Goal: Task Accomplishment & Management: Use online tool/utility

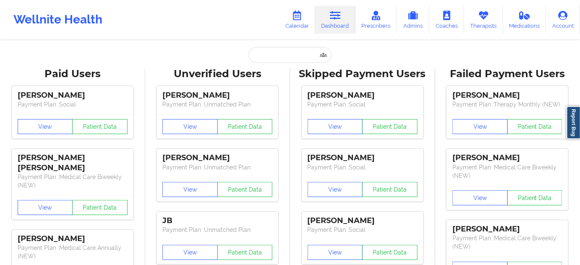
type input "[EMAIL_ADDRESS][DOMAIN_NAME]"
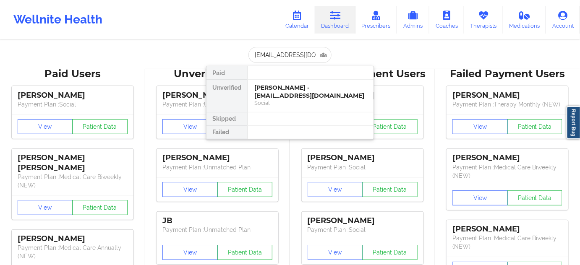
scroll to position [0, 7]
click at [279, 98] on div "[PERSON_NAME] - [EMAIL_ADDRESS][DOMAIN_NAME]" at bounding box center [311, 92] width 113 height 16
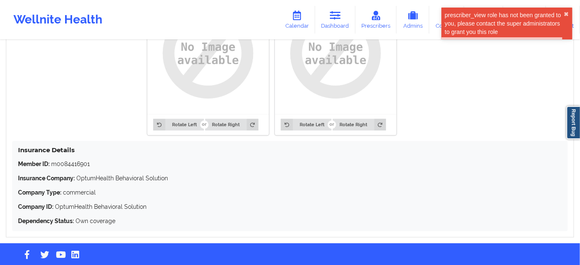
scroll to position [708, 0]
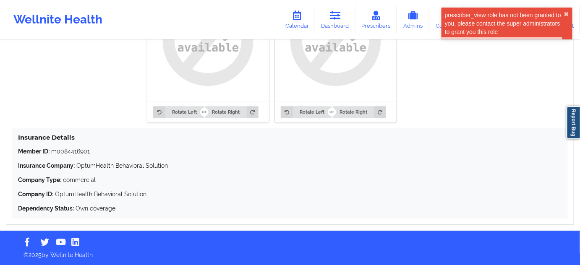
click at [78, 152] on p "Member ID: m0084416901" at bounding box center [290, 151] width 544 height 8
copy p "m0084416901"
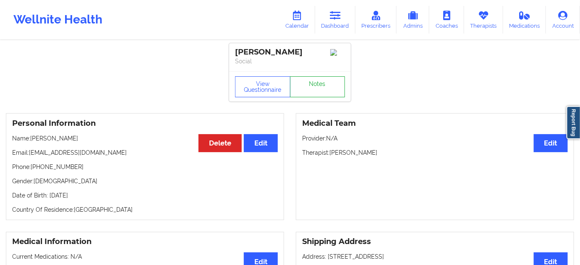
scroll to position [0, 0]
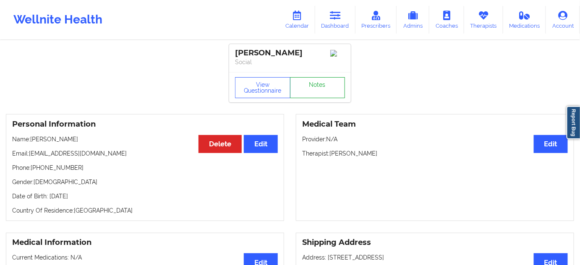
click at [313, 85] on link "Notes" at bounding box center [317, 87] width 55 height 21
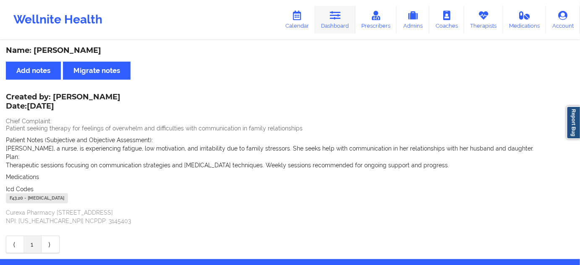
click at [340, 10] on link "Dashboard" at bounding box center [335, 20] width 40 height 28
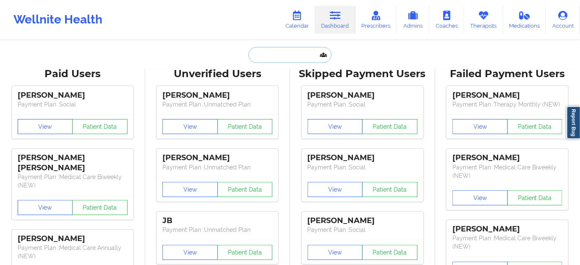
click at [297, 52] on input "text" at bounding box center [290, 55] width 83 height 16
type input "s"
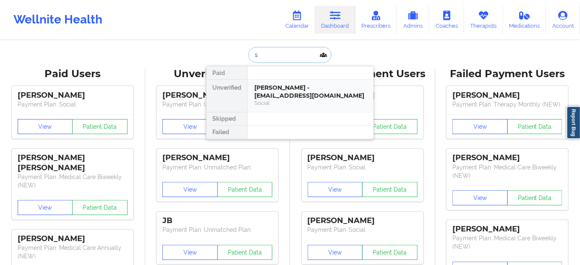
click at [286, 82] on div "[PERSON_NAME] - [EMAIL_ADDRESS][DOMAIN_NAME] Social" at bounding box center [311, 96] width 126 height 32
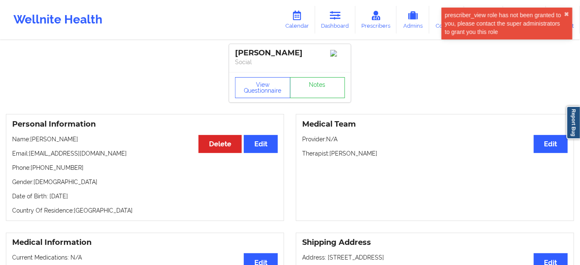
click at [360, 156] on p "Therapist: [PERSON_NAME]" at bounding box center [435, 154] width 266 height 8
copy p "[PERSON_NAME]"
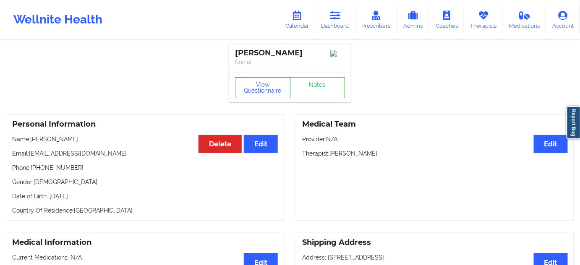
drag, startPoint x: 315, startPoint y: 53, endPoint x: 229, endPoint y: 55, distance: 85.7
click at [229, 55] on div "[PERSON_NAME] Social" at bounding box center [290, 58] width 122 height 28
copy div "[PERSON_NAME]"
click at [308, 89] on link "Notes" at bounding box center [317, 87] width 55 height 21
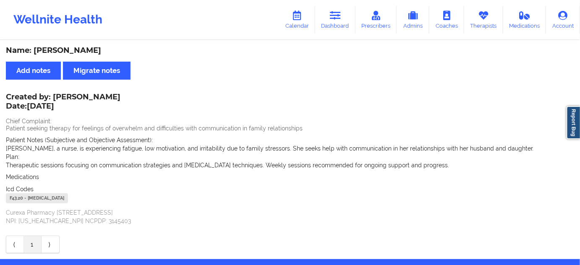
click at [18, 199] on div "F43.20 - [MEDICAL_DATA]" at bounding box center [37, 199] width 62 height 10
copy div "F43.20"
click at [331, 23] on link "Dashboard" at bounding box center [335, 20] width 40 height 28
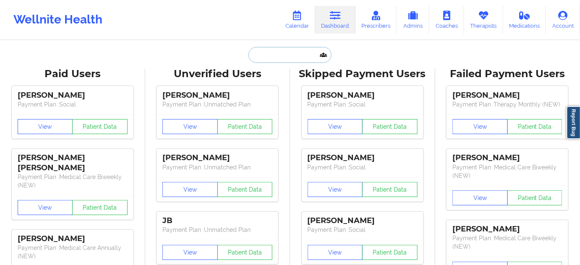
click at [288, 55] on input "text" at bounding box center [290, 55] width 83 height 16
paste input "[EMAIL_ADDRESS][DOMAIN_NAME]"
type input "[EMAIL_ADDRESS][DOMAIN_NAME]"
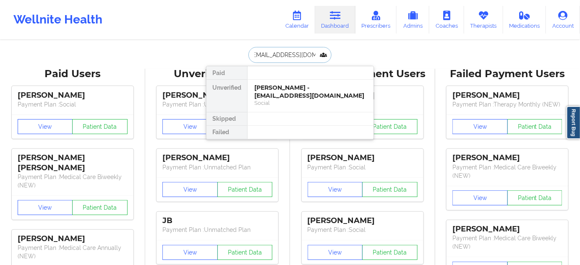
click at [287, 96] on div "[PERSON_NAME] - [EMAIL_ADDRESS][DOMAIN_NAME]" at bounding box center [311, 92] width 113 height 16
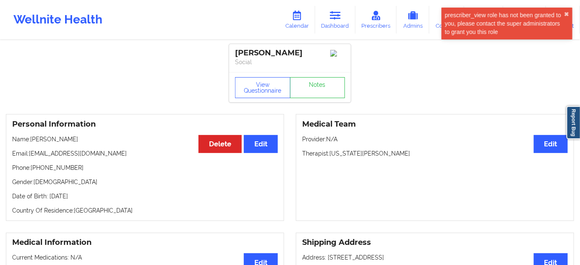
click at [319, 96] on link "Notes" at bounding box center [317, 87] width 55 height 21
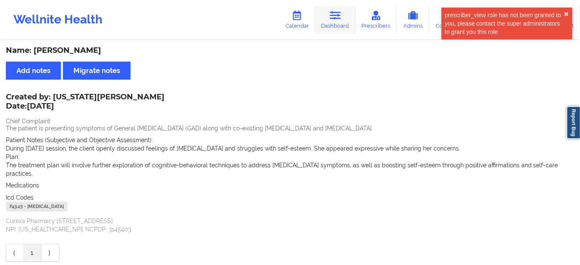
click at [330, 18] on link "Dashboard" at bounding box center [335, 20] width 40 height 28
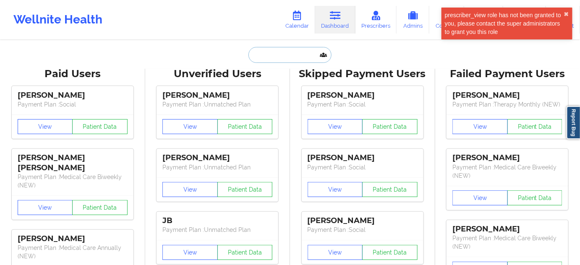
click at [289, 57] on input "text" at bounding box center [290, 55] width 83 height 16
type input "s"
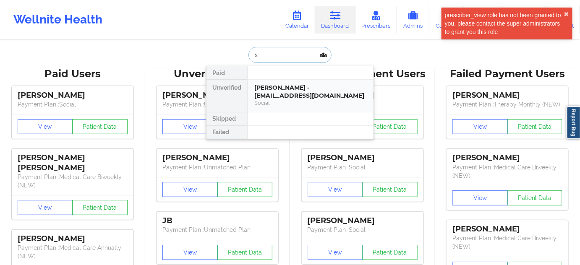
click at [282, 85] on div "[PERSON_NAME] - [EMAIL_ADDRESS][DOMAIN_NAME]" at bounding box center [311, 92] width 113 height 16
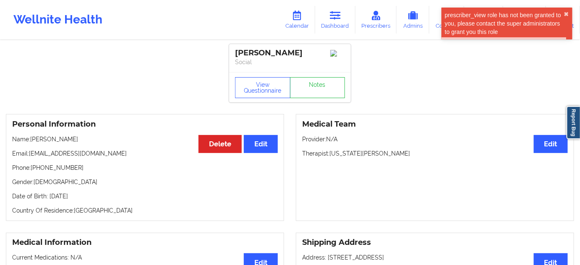
drag, startPoint x: 315, startPoint y: 53, endPoint x: 231, endPoint y: 52, distance: 84.0
click at [231, 52] on div "[PERSON_NAME] Social" at bounding box center [290, 58] width 122 height 28
copy div "[PERSON_NAME]"
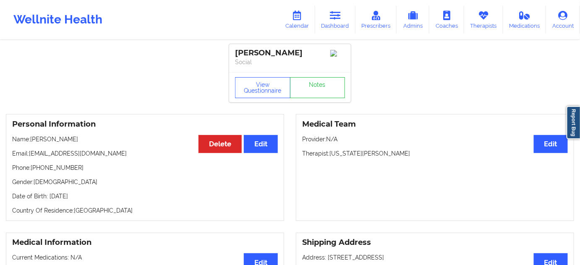
click at [360, 154] on p "Therapist: [US_STATE][PERSON_NAME]" at bounding box center [435, 154] width 266 height 8
copy p "[PERSON_NAME]"
click at [315, 81] on link "Notes" at bounding box center [317, 87] width 55 height 21
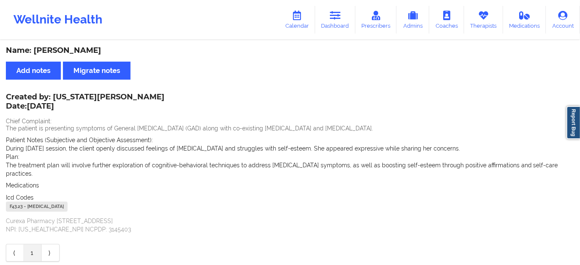
click at [15, 202] on div "F43.23 - [MEDICAL_DATA]" at bounding box center [37, 207] width 62 height 10
copy div "F43.23"
click at [350, 25] on link "Dashboard" at bounding box center [335, 20] width 40 height 28
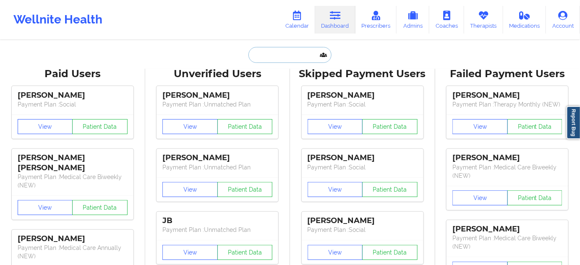
click at [307, 50] on input "text" at bounding box center [290, 55] width 83 height 16
paste input "[EMAIL_ADDRESS][DOMAIN_NAME]"
type input "[EMAIL_ADDRESS][DOMAIN_NAME]"
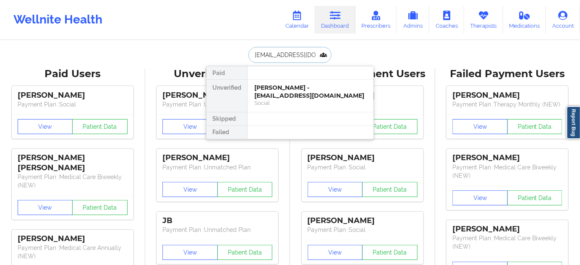
click at [280, 87] on div "[PERSON_NAME] - [EMAIL_ADDRESS][DOMAIN_NAME]" at bounding box center [311, 92] width 113 height 16
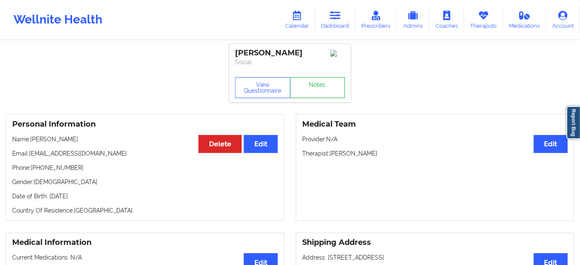
click at [311, 93] on link "Notes" at bounding box center [317, 87] width 55 height 21
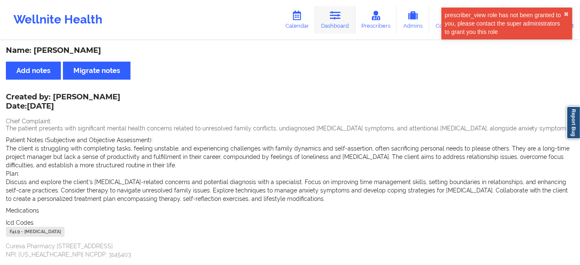
click at [338, 18] on icon at bounding box center [335, 15] width 11 height 9
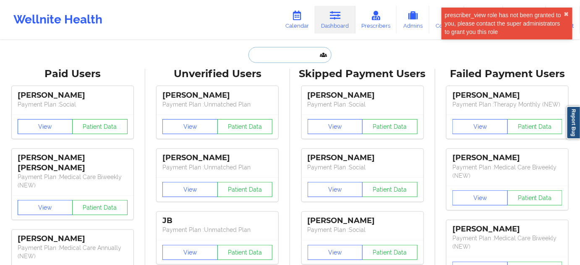
click at [313, 55] on input "text" at bounding box center [290, 55] width 83 height 16
type input "s"
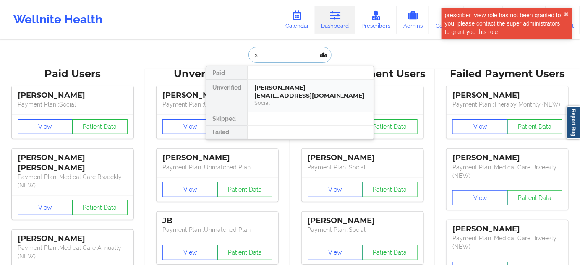
click at [286, 86] on div "[PERSON_NAME] - [EMAIL_ADDRESS][DOMAIN_NAME]" at bounding box center [311, 92] width 113 height 16
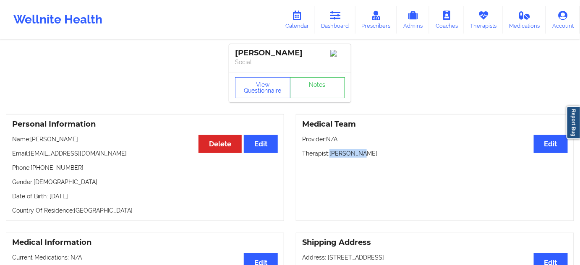
drag, startPoint x: 330, startPoint y: 154, endPoint x: 382, endPoint y: 150, distance: 52.2
click at [382, 152] on p "Therapist: [PERSON_NAME]" at bounding box center [435, 154] width 266 height 8
copy p "[PERSON_NAME]"
drag, startPoint x: 301, startPoint y: 50, endPoint x: 236, endPoint y: 51, distance: 64.7
click at [236, 51] on div "[PERSON_NAME]" at bounding box center [290, 53] width 110 height 10
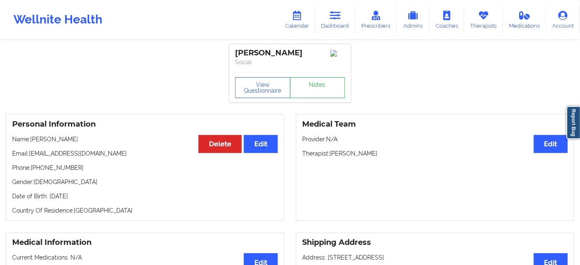
drag, startPoint x: 291, startPoint y: 74, endPoint x: 282, endPoint y: 59, distance: 17.5
click at [291, 72] on div "[PERSON_NAME] Social" at bounding box center [290, 58] width 122 height 28
click at [281, 55] on div "[PERSON_NAME]" at bounding box center [290, 53] width 110 height 10
copy div "[PERSON_NAME]"
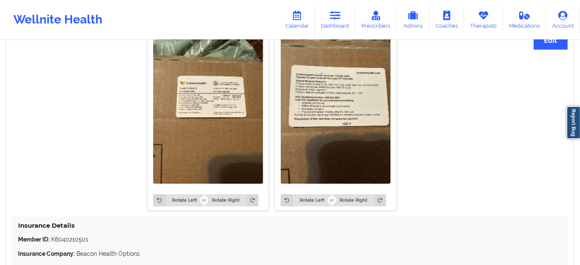
scroll to position [745, 0]
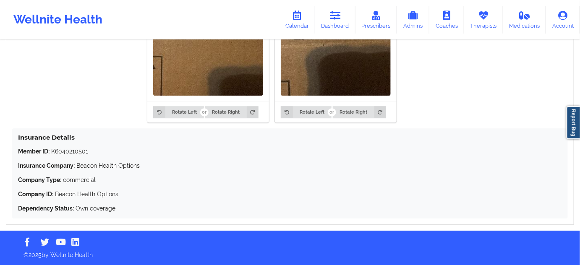
click at [79, 151] on p "Member ID: K6040210501" at bounding box center [290, 151] width 544 height 8
copy p "K6040210501"
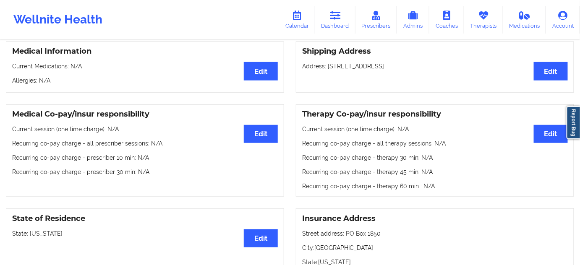
scroll to position [178, 0]
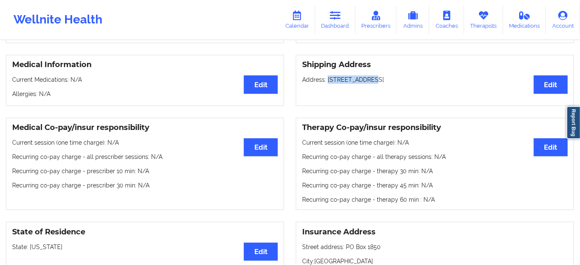
drag, startPoint x: 328, startPoint y: 83, endPoint x: 356, endPoint y: 84, distance: 28.2
click at [366, 79] on p "Address: [STREET_ADDRESS]" at bounding box center [435, 80] width 266 height 8
click at [375, 84] on p "Address: [STREET_ADDRESS]" at bounding box center [435, 80] width 266 height 8
click at [409, 82] on p "Address: [STREET_ADDRESS]" at bounding box center [435, 80] width 266 height 8
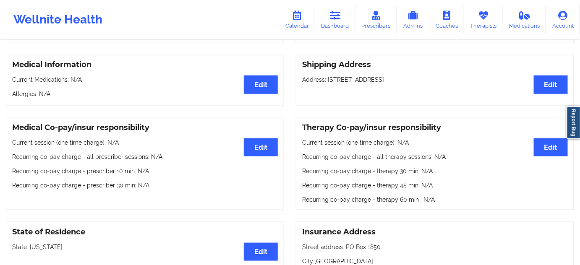
click at [409, 82] on p "Address: [STREET_ADDRESS]" at bounding box center [435, 80] width 266 height 8
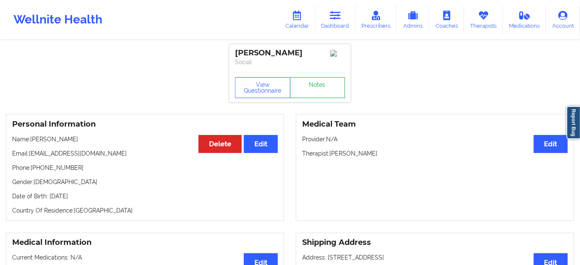
click at [320, 81] on link "Notes" at bounding box center [317, 87] width 55 height 21
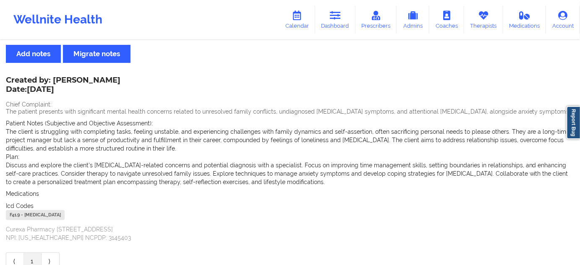
scroll to position [51, 0]
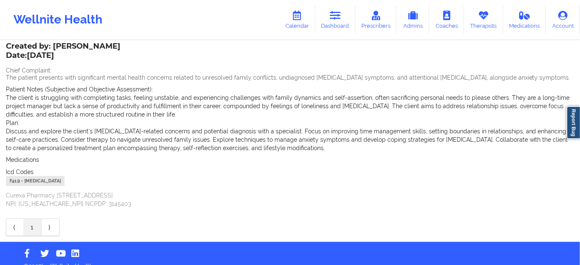
click at [18, 181] on div "F41.9 - [MEDICAL_DATA]" at bounding box center [35, 181] width 59 height 10
click at [347, 23] on link "Dashboard" at bounding box center [335, 20] width 40 height 28
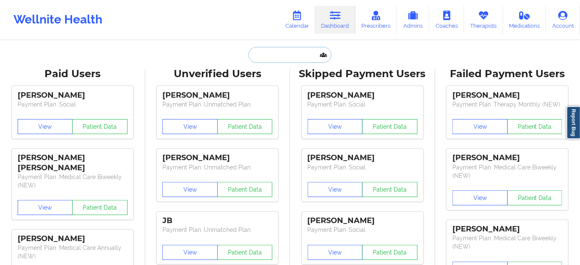
click at [276, 57] on input "text" at bounding box center [290, 55] width 83 height 16
paste input "[PERSON_NAME][EMAIL_ADDRESS][DOMAIN_NAME]"
type input "[PERSON_NAME][EMAIL_ADDRESS][DOMAIN_NAME]"
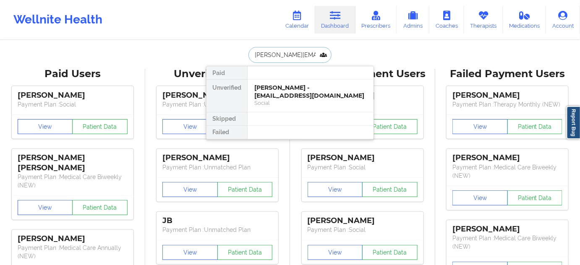
scroll to position [0, 14]
click at [279, 95] on div "[PERSON_NAME] - [PERSON_NAME][EMAIL_ADDRESS][DOMAIN_NAME]" at bounding box center [311, 92] width 113 height 16
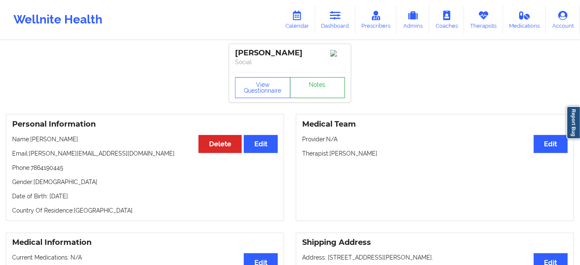
click at [312, 89] on link "Notes" at bounding box center [317, 87] width 55 height 21
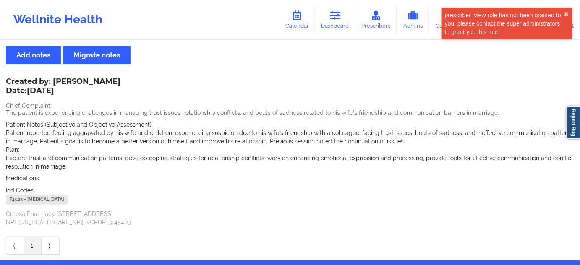
scroll to position [45, 0]
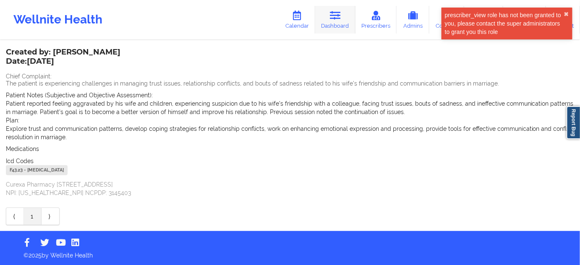
click at [330, 28] on link "Dashboard" at bounding box center [335, 20] width 40 height 28
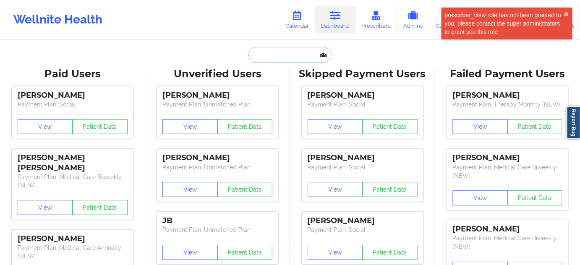
click at [291, 55] on input "text" at bounding box center [290, 55] width 83 height 16
type input "s"
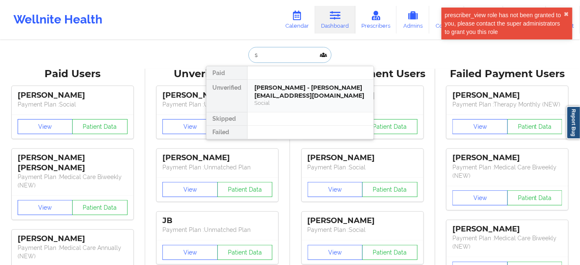
click at [281, 80] on div "[PERSON_NAME] - [PERSON_NAME][EMAIL_ADDRESS][DOMAIN_NAME] Social" at bounding box center [311, 96] width 126 height 32
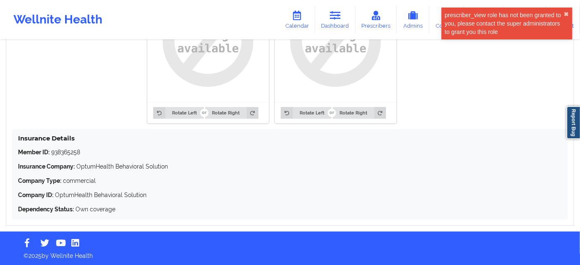
scroll to position [708, 0]
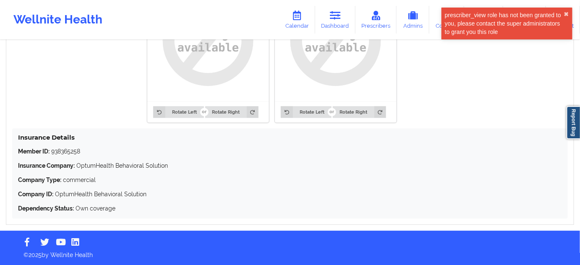
click at [73, 148] on p "Member ID: 938365258" at bounding box center [290, 151] width 544 height 8
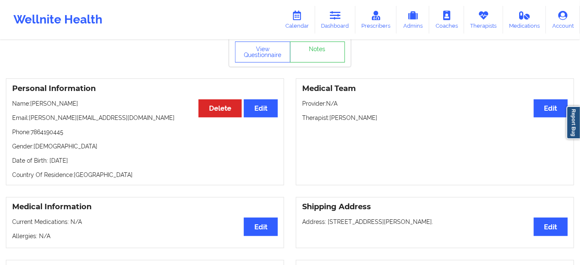
scroll to position [21, 0]
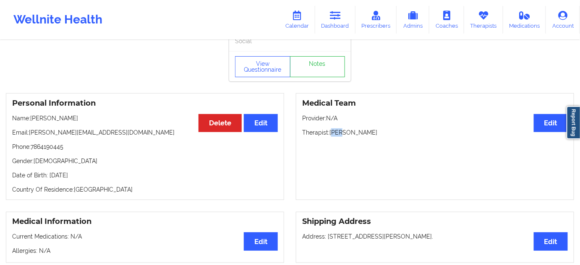
drag, startPoint x: 332, startPoint y: 135, endPoint x: 344, endPoint y: 135, distance: 11.8
click at [344, 135] on p "Therapist: [PERSON_NAME]" at bounding box center [435, 133] width 266 height 8
drag, startPoint x: 331, startPoint y: 134, endPoint x: 394, endPoint y: 110, distance: 67.3
click at [403, 134] on p "Therapist: [PERSON_NAME]" at bounding box center [435, 133] width 266 height 8
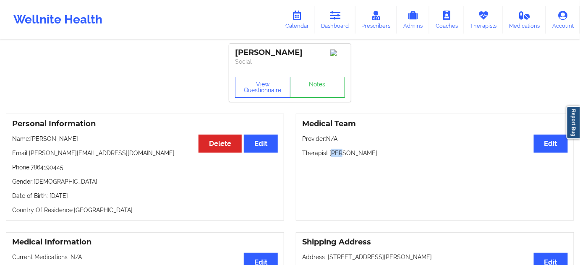
scroll to position [0, 0]
drag, startPoint x: 311, startPoint y: 50, endPoint x: 234, endPoint y: 49, distance: 77.3
click at [234, 49] on div "[PERSON_NAME] Social" at bounding box center [290, 58] width 122 height 28
click at [308, 92] on link "Notes" at bounding box center [317, 87] width 55 height 21
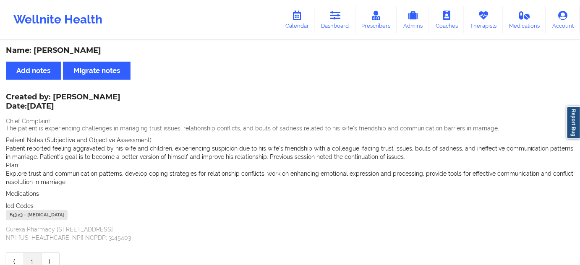
click at [17, 213] on div "F43.23 - [MEDICAL_DATA]" at bounding box center [37, 215] width 62 height 10
drag, startPoint x: 293, startPoint y: 23, endPoint x: 291, endPoint y: 35, distance: 12.3
click at [293, 23] on link "Calendar" at bounding box center [297, 20] width 36 height 28
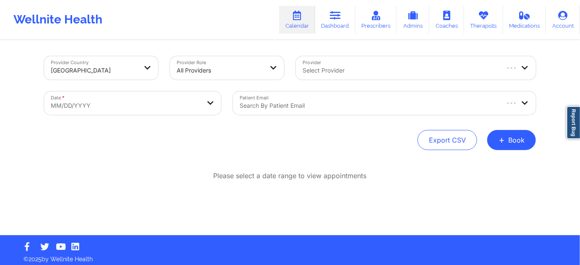
click at [289, 100] on div "Search by patient email" at bounding box center [366, 104] width 266 height 24
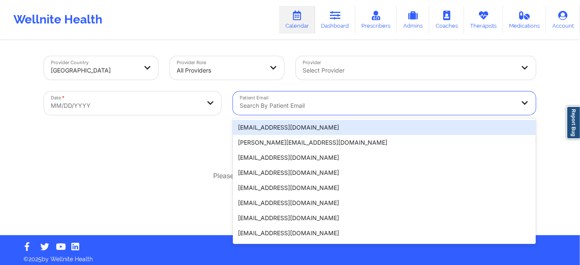
paste input "[EMAIL_ADDRESS][DOMAIN_NAME]"
type input "[EMAIL_ADDRESS][DOMAIN_NAME]"
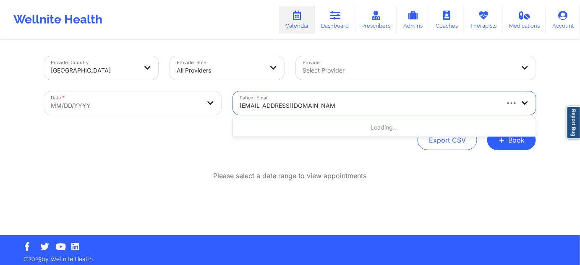
click at [289, 109] on input "[EMAIL_ADDRESS][DOMAIN_NAME]" at bounding box center [288, 106] width 96 height 8
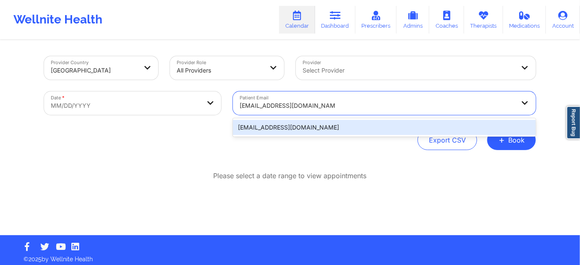
click at [299, 129] on div "[EMAIL_ADDRESS][DOMAIN_NAME]" at bounding box center [384, 127] width 303 height 15
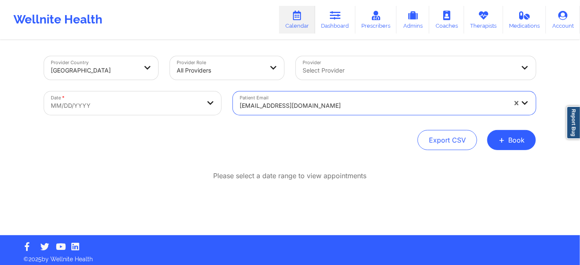
click at [177, 102] on body "Wellnite Health Calendar Dashboard Prescribers Admins Coaches Therapists Medica…" at bounding box center [290, 132] width 580 height 265
select select "2025-8"
select select "2025-9"
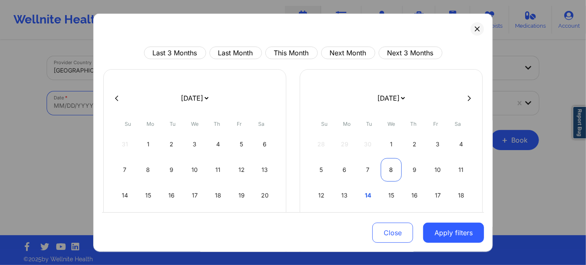
click at [386, 169] on div "8" at bounding box center [391, 170] width 21 height 24
select select "2025-9"
select select "2025-10"
click at [386, 169] on div "5" at bounding box center [391, 170] width 21 height 24
select select "2025-9"
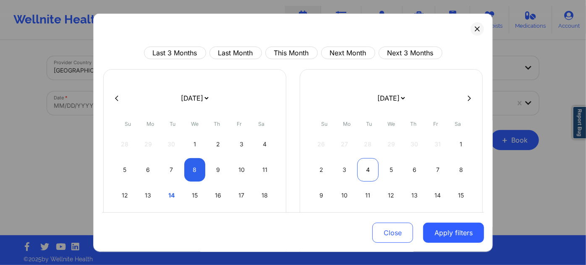
select select "2025-10"
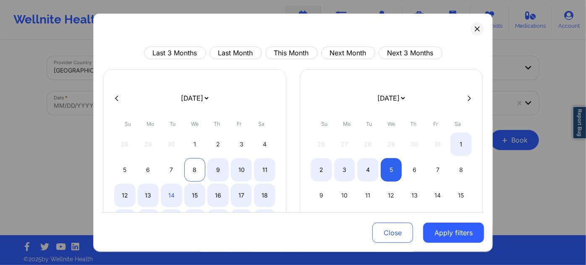
click at [203, 169] on div "8" at bounding box center [194, 170] width 21 height 24
select select "2025-9"
select select "2025-10"
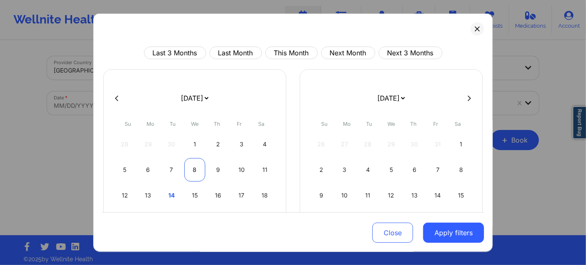
click at [203, 169] on div "8" at bounding box center [194, 170] width 21 height 24
select select "2025-9"
select select "2025-10"
click at [203, 169] on div "8" at bounding box center [194, 170] width 21 height 24
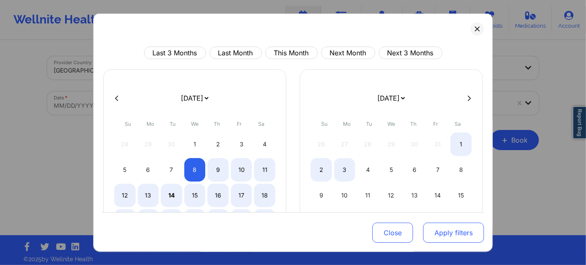
select select "2025-9"
select select "2025-10"
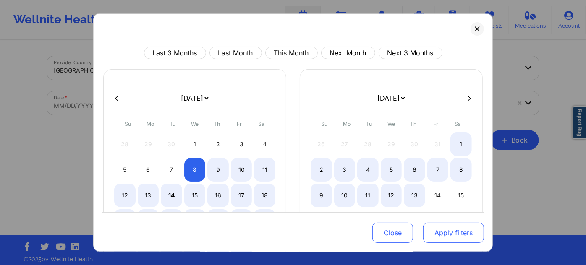
click at [440, 235] on button "Apply filters" at bounding box center [453, 233] width 61 height 20
select select "2025-9"
select select "2025-10"
select select "2025-9"
select select "2025-10"
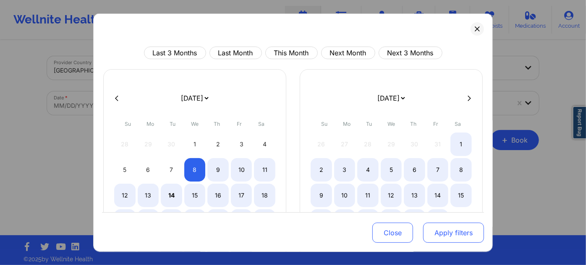
click at [450, 236] on button "Apply filters" at bounding box center [453, 233] width 61 height 20
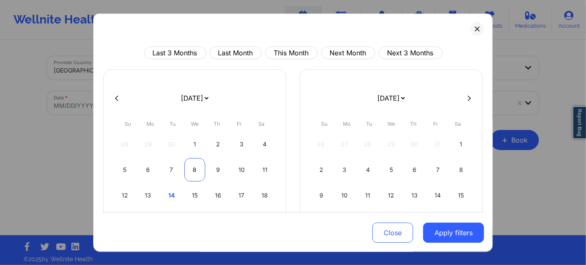
click at [184, 174] on div "8" at bounding box center [194, 170] width 21 height 24
select select "2025-9"
select select "2025-10"
click at [428, 247] on div "Close Apply filters" at bounding box center [293, 232] width 382 height 39
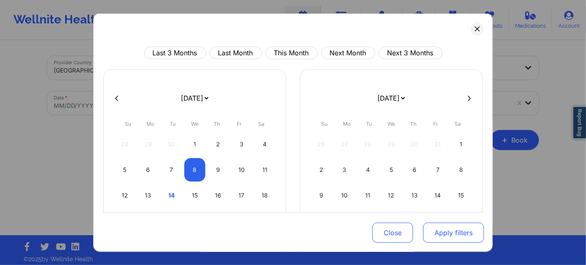
click at [439, 231] on button "Apply filters" at bounding box center [453, 233] width 61 height 20
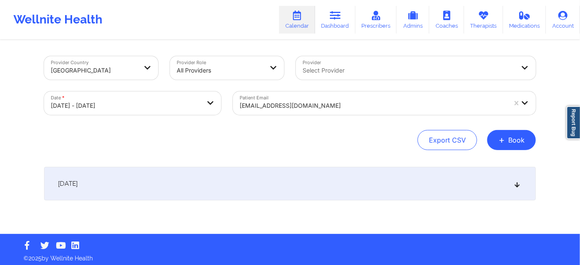
click at [280, 179] on div "[DATE]" at bounding box center [290, 184] width 492 height 34
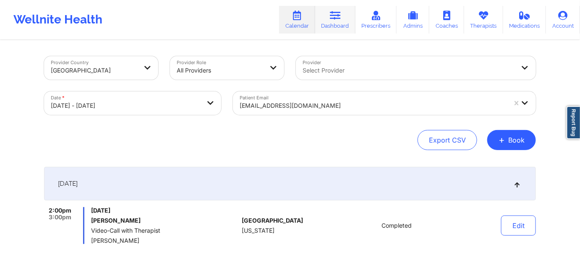
click at [325, 25] on link "Dashboard" at bounding box center [335, 20] width 40 height 28
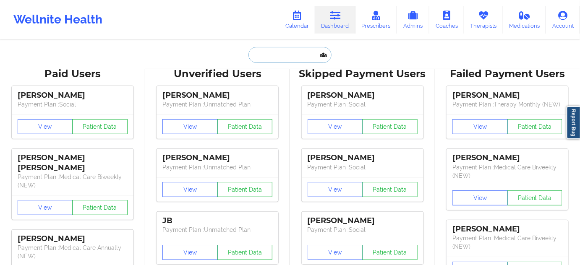
click at [283, 58] on input "text" at bounding box center [290, 55] width 83 height 16
paste input "[EMAIL_ADDRESS][DOMAIN_NAME]"
type input "[EMAIL_ADDRESS][DOMAIN_NAME]"
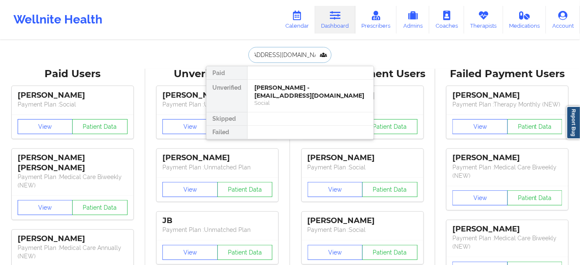
click at [272, 94] on div "[PERSON_NAME] - [EMAIL_ADDRESS][DOMAIN_NAME]" at bounding box center [311, 92] width 113 height 16
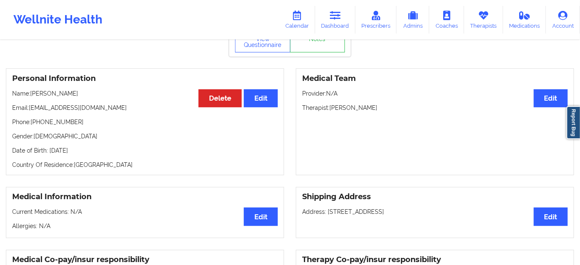
scroll to position [51, 0]
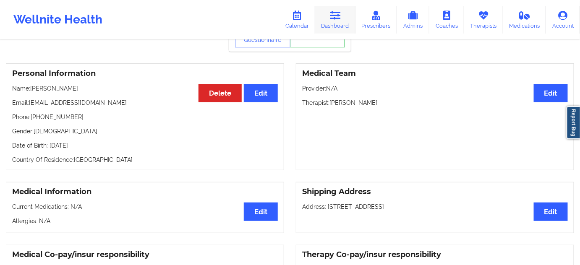
click at [340, 25] on link "Dashboard" at bounding box center [335, 20] width 40 height 28
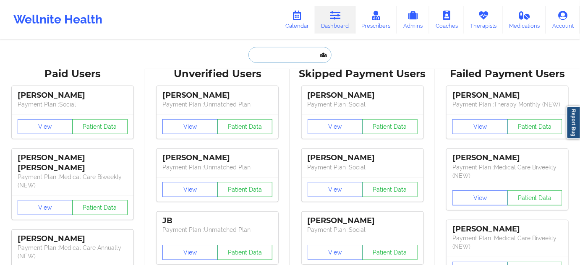
click at [300, 55] on input "text" at bounding box center [290, 55] width 83 height 16
paste input "[EMAIL_ADDRESS][DOMAIN_NAME]"
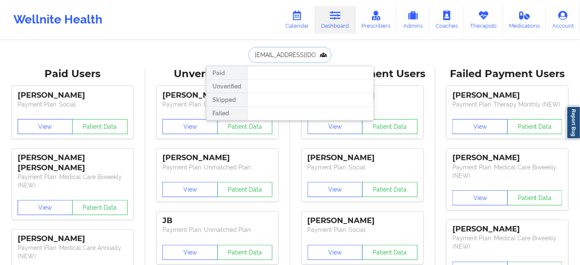
paste input "[PERSON_NAME]"
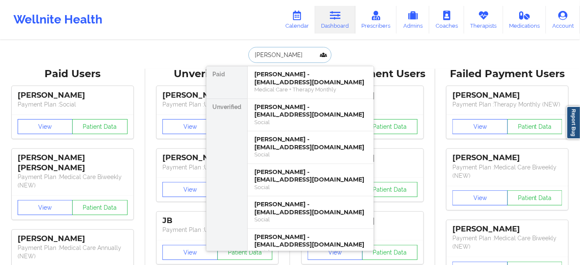
paste input "[DEMOGRAPHIC_DATA]"
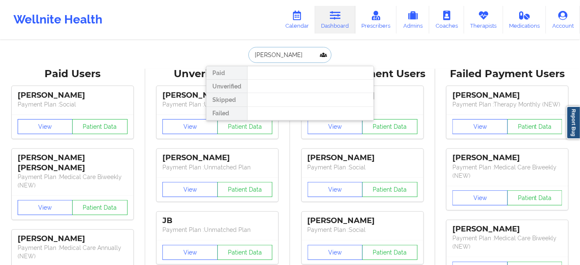
click at [252, 55] on input "[PERSON_NAME]" at bounding box center [290, 55] width 83 height 16
click at [274, 55] on input "[PERSON_NAME]" at bounding box center [290, 55] width 83 height 16
type input "[DEMOGRAPHIC_DATA]"
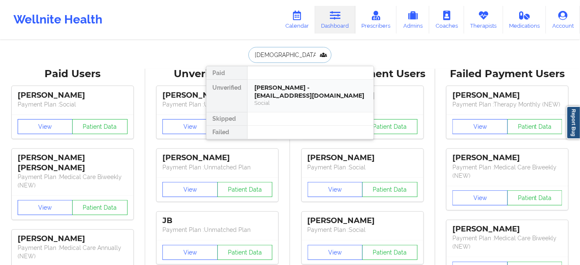
click at [281, 87] on div "[PERSON_NAME] - [EMAIL_ADDRESS][DOMAIN_NAME]" at bounding box center [311, 92] width 113 height 16
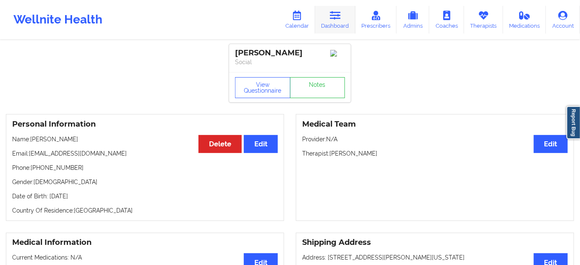
drag, startPoint x: 335, startPoint y: 20, endPoint x: 328, endPoint y: 31, distance: 12.8
click at [335, 20] on link "Dashboard" at bounding box center [335, 20] width 40 height 28
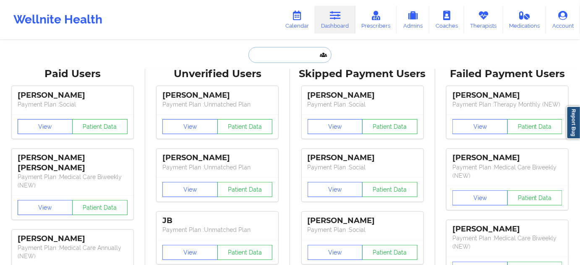
click at [289, 60] on input "text" at bounding box center [290, 55] width 83 height 16
paste input "[EMAIL_ADDRESS][DOMAIN_NAME]"
type input "[EMAIL_ADDRESS][DOMAIN_NAME]"
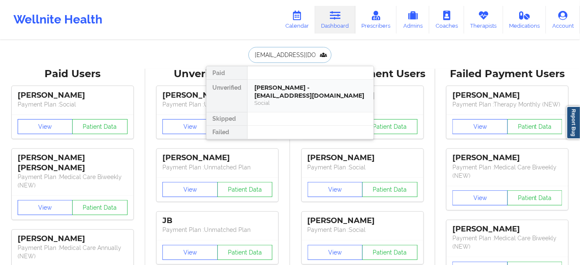
scroll to position [0, 1]
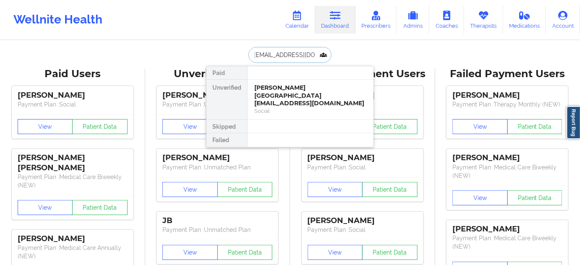
click at [287, 93] on div "[PERSON_NAME][GEOGRAPHIC_DATA][EMAIL_ADDRESS][DOMAIN_NAME]" at bounding box center [311, 96] width 113 height 24
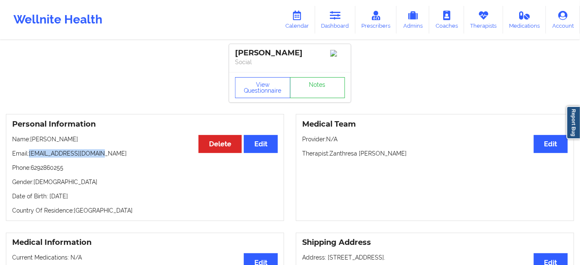
drag, startPoint x: 30, startPoint y: 157, endPoint x: 127, endPoint y: 159, distance: 97.0
click at [127, 158] on p "Email: [EMAIL_ADDRESS][DOMAIN_NAME]" at bounding box center [145, 154] width 266 height 8
click at [292, 23] on link "Calendar" at bounding box center [297, 20] width 36 height 28
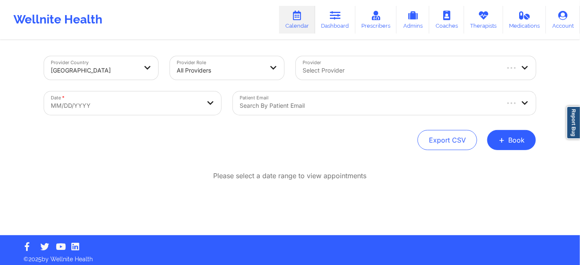
click at [296, 102] on div at bounding box center [369, 106] width 259 height 10
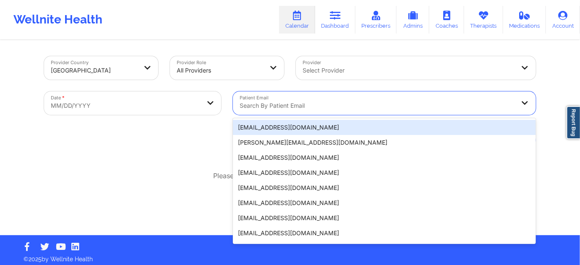
paste input "[EMAIL_ADDRESS][DOMAIN_NAME]"
type input "[EMAIL_ADDRESS][DOMAIN_NAME]"
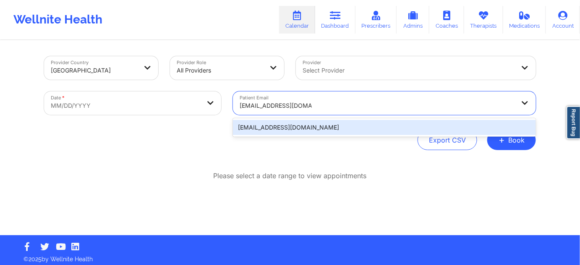
click at [290, 131] on div "[EMAIL_ADDRESS][DOMAIN_NAME]" at bounding box center [384, 127] width 303 height 15
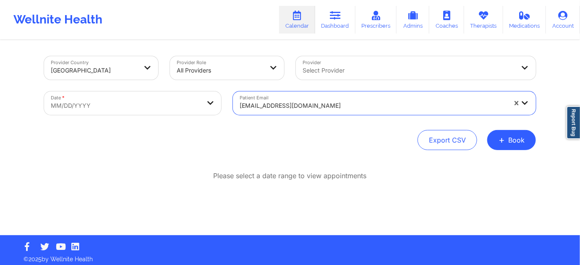
click at [186, 102] on body "Wellnite Health Calendar Dashboard Prescribers Admins Coaches Therapists Medica…" at bounding box center [290, 132] width 580 height 265
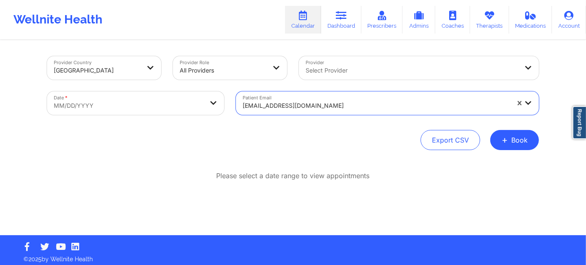
select select "2025-8"
select select "2025-9"
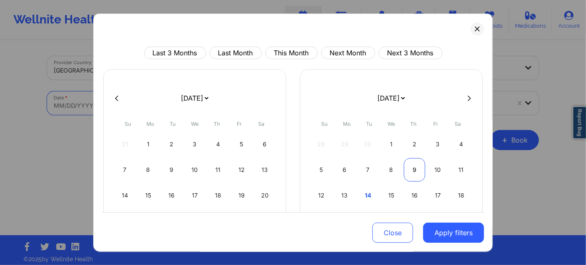
click at [414, 173] on div "9" at bounding box center [414, 170] width 21 height 24
click at [414, 173] on div "6" at bounding box center [414, 170] width 21 height 24
select select "2025-10"
select select "2025-11"
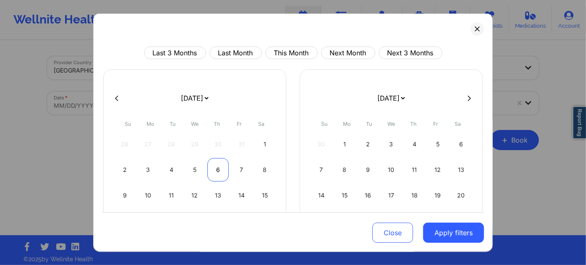
click at [218, 165] on div "6" at bounding box center [217, 170] width 21 height 24
select select "2025-10"
select select "2025-11"
select select "2025-10"
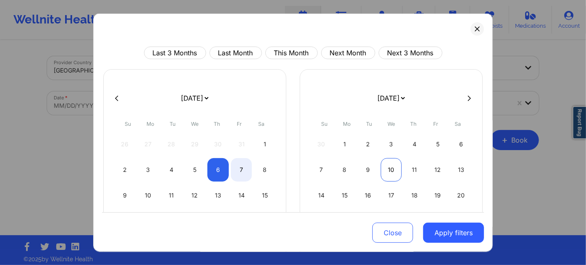
select select "2025-11"
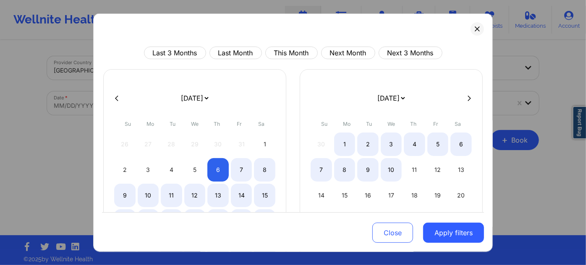
select select "2025-10"
select select "2025-11"
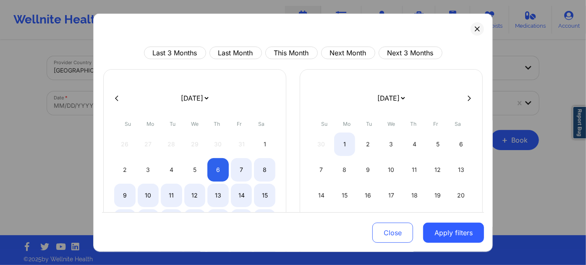
click at [122, 95] on div at bounding box center [293, 98] width 382 height 13
click at [112, 105] on div "[DATE] [DATE] [DATE] [DATE] [DATE] [DATE] [DATE] [DATE] [DATE] [DATE] [DATE] [D…" at bounding box center [194, 185] width 183 height 232
click at [115, 100] on icon at bounding box center [116, 98] width 3 height 6
select select "2025-9"
select select "2025-10"
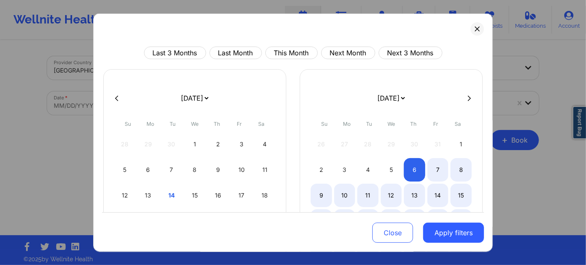
select select "2025-9"
select select "2025-10"
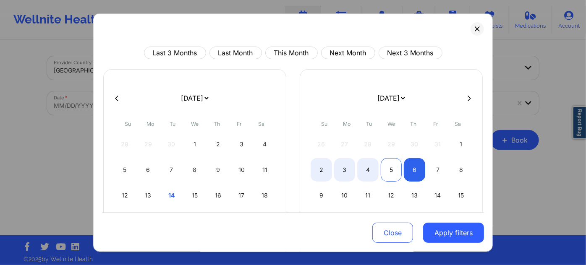
select select "2025-9"
select select "2025-10"
select select "2025-9"
select select "2025-10"
select select "2025-9"
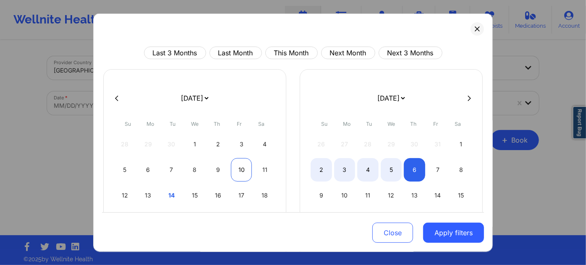
select select "2025-10"
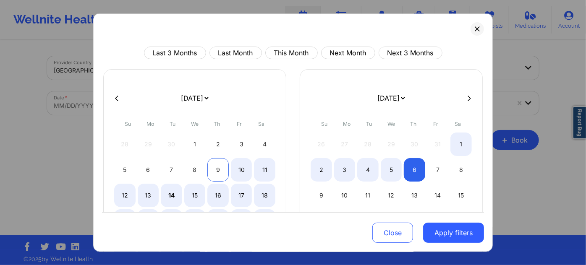
select select "2025-9"
select select "2025-10"
click at [216, 170] on div "9" at bounding box center [217, 170] width 21 height 24
select select "2025-9"
select select "2025-10"
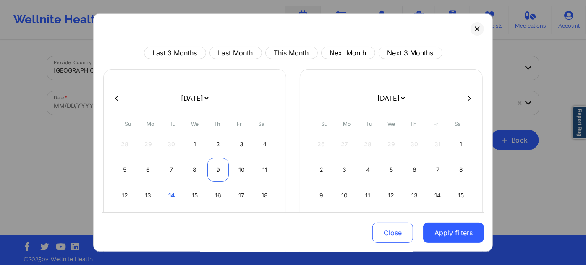
click at [216, 170] on div "9" at bounding box center [217, 170] width 21 height 24
select select "2025-9"
select select "2025-10"
click at [444, 231] on button "Apply filters" at bounding box center [453, 233] width 61 height 20
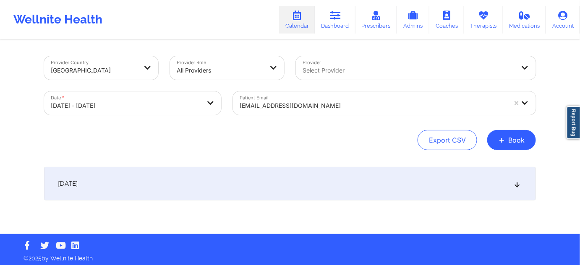
click at [282, 184] on div "[DATE]" at bounding box center [290, 184] width 492 height 34
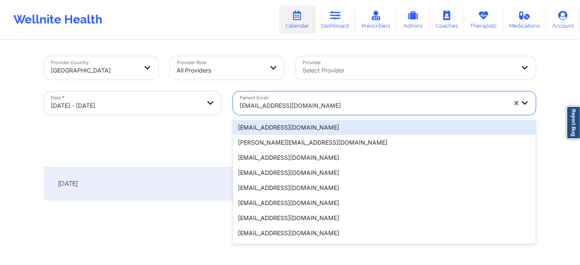
click at [315, 98] on div "[EMAIL_ADDRESS][DOMAIN_NAME]" at bounding box center [373, 106] width 267 height 18
paste input "[EMAIL_ADDRESS][DOMAIN_NAME]"
type input "[EMAIL_ADDRESS][DOMAIN_NAME]"
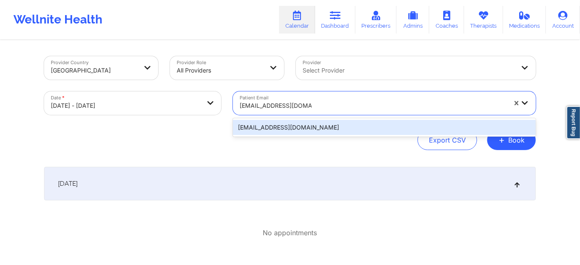
click at [300, 129] on div "[EMAIL_ADDRESS][DOMAIN_NAME]" at bounding box center [384, 127] width 303 height 15
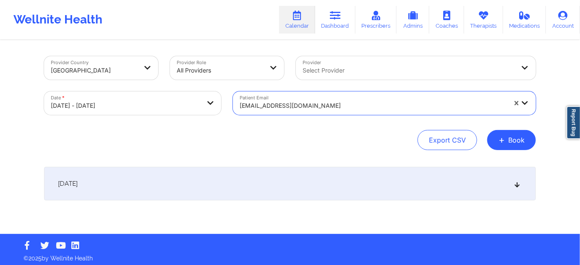
click at [294, 181] on div "[DATE]" at bounding box center [290, 184] width 492 height 34
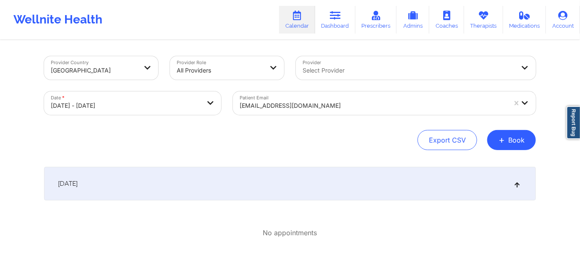
click at [331, 101] on div at bounding box center [373, 106] width 267 height 10
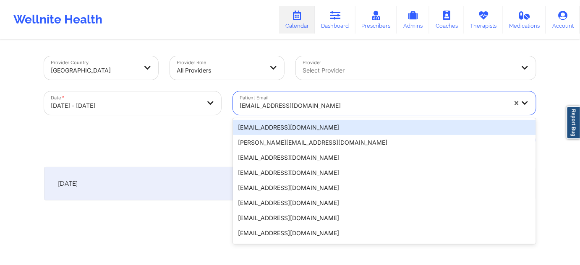
paste input "[EMAIL_ADDRESS][DOMAIN_NAME]"
type input "[EMAIL_ADDRESS][DOMAIN_NAME]"
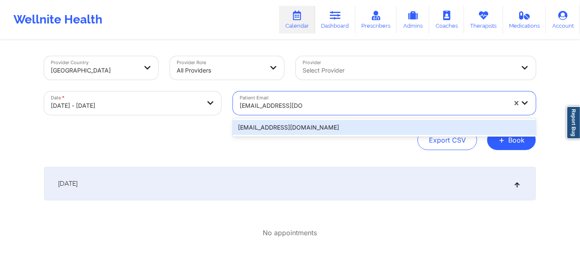
click at [302, 129] on div "[EMAIL_ADDRESS][DOMAIN_NAME]" at bounding box center [384, 127] width 303 height 15
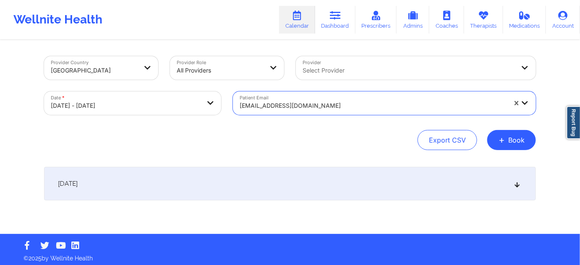
select select "2025-9"
select select "2025-10"
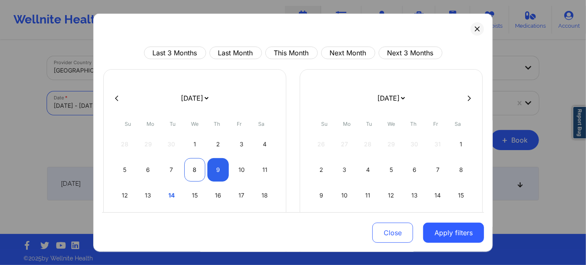
click at [198, 172] on div "8" at bounding box center [194, 170] width 21 height 24
select select "2025-9"
select select "2025-10"
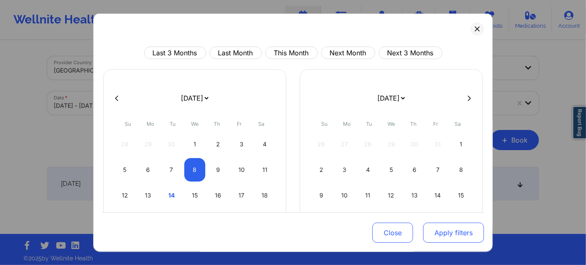
click at [447, 240] on button "Apply filters" at bounding box center [453, 233] width 61 height 20
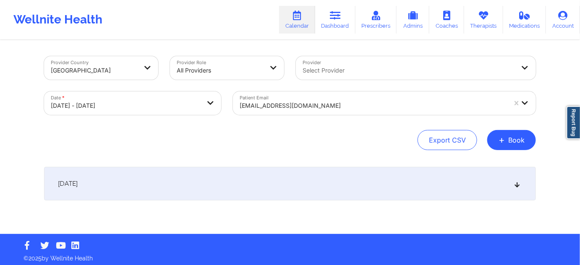
click at [317, 183] on div "[DATE]" at bounding box center [290, 184] width 492 height 34
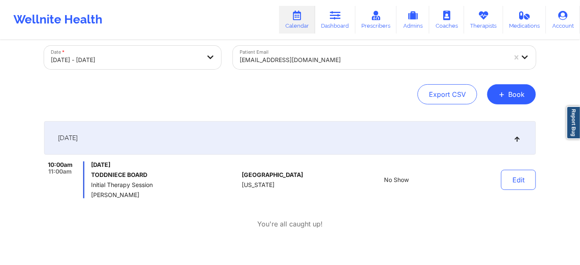
scroll to position [51, 0]
